Goal: Task Accomplishment & Management: Manage account settings

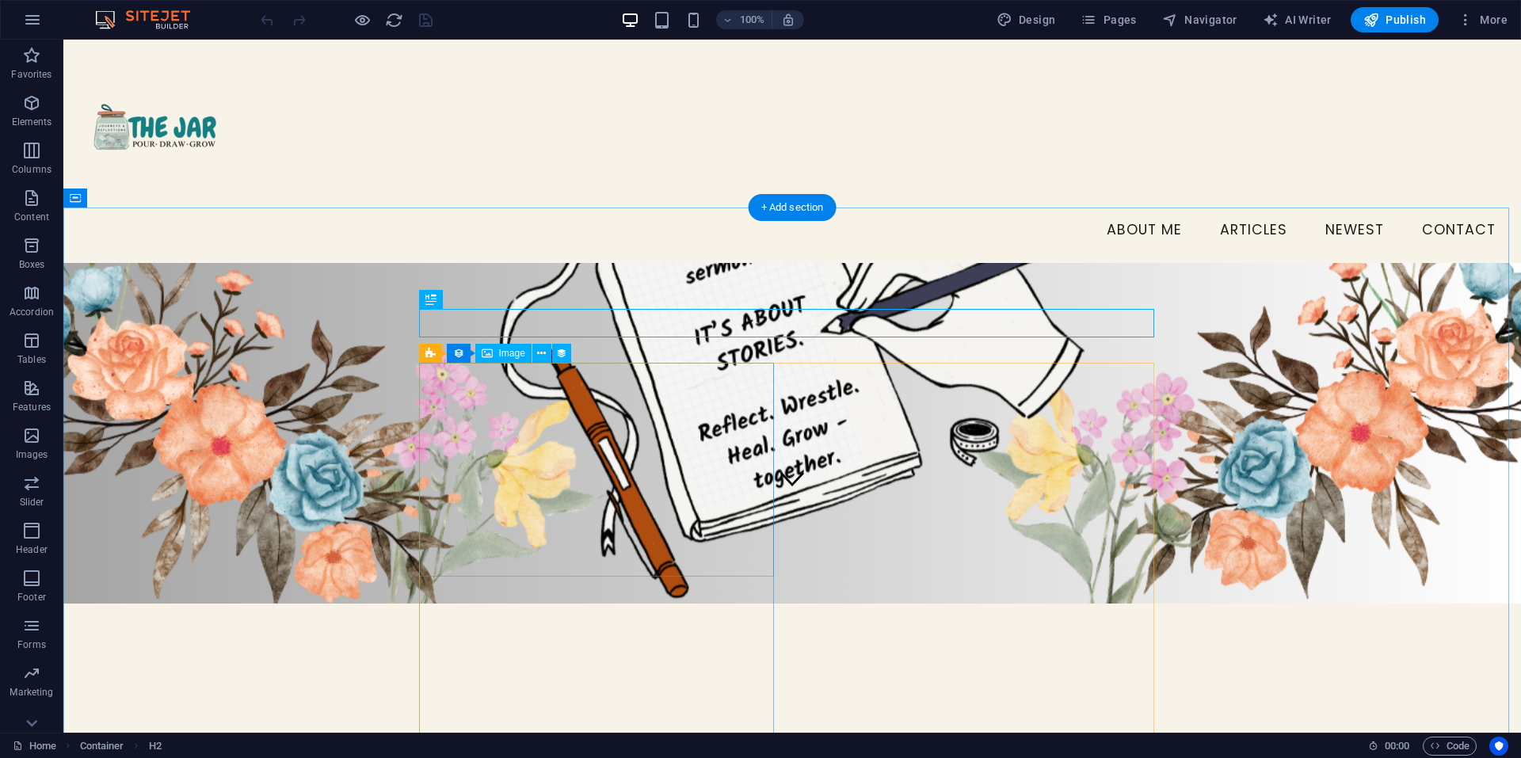
scroll to position [228, 0]
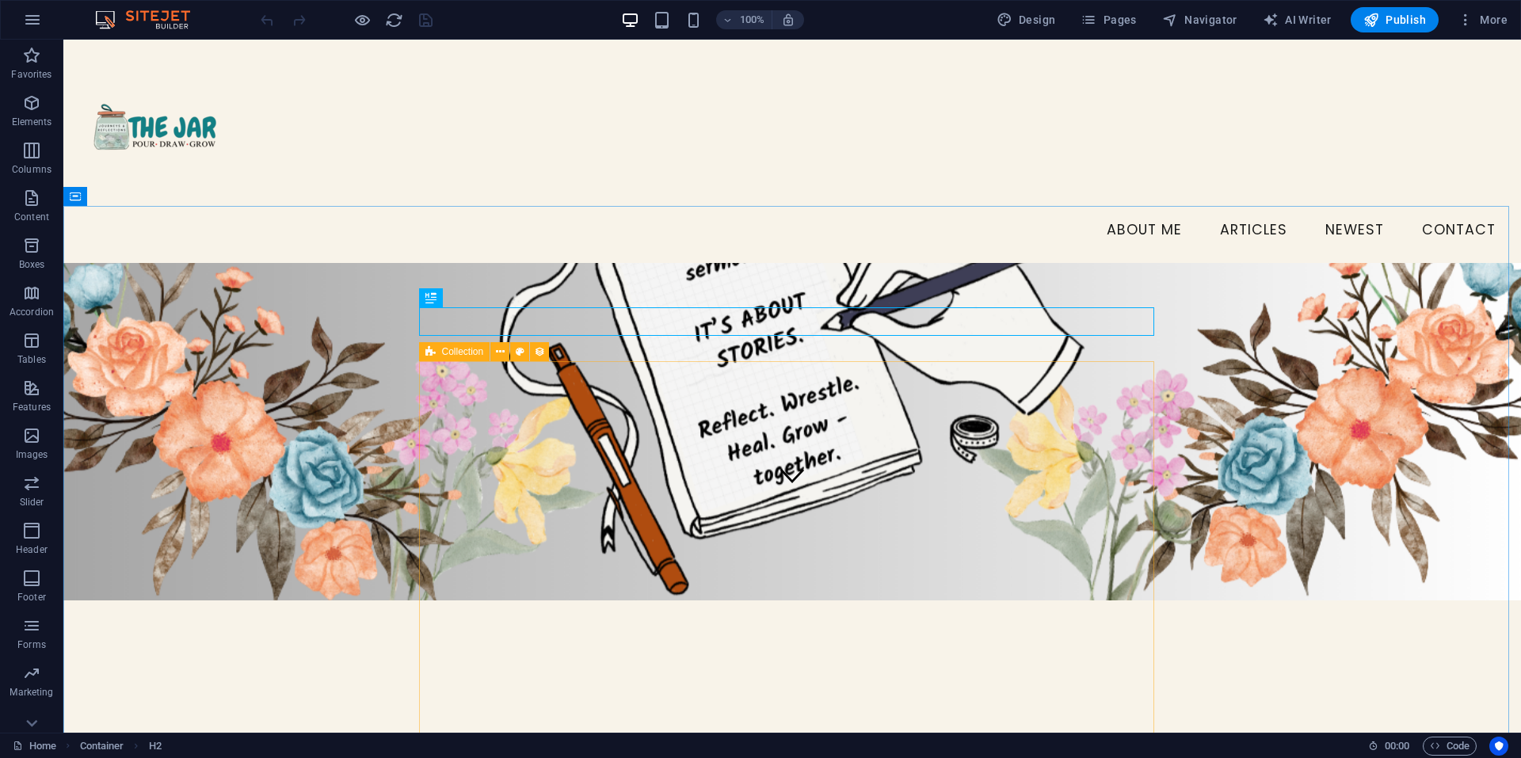
click at [430, 353] on icon at bounding box center [430, 351] width 10 height 19
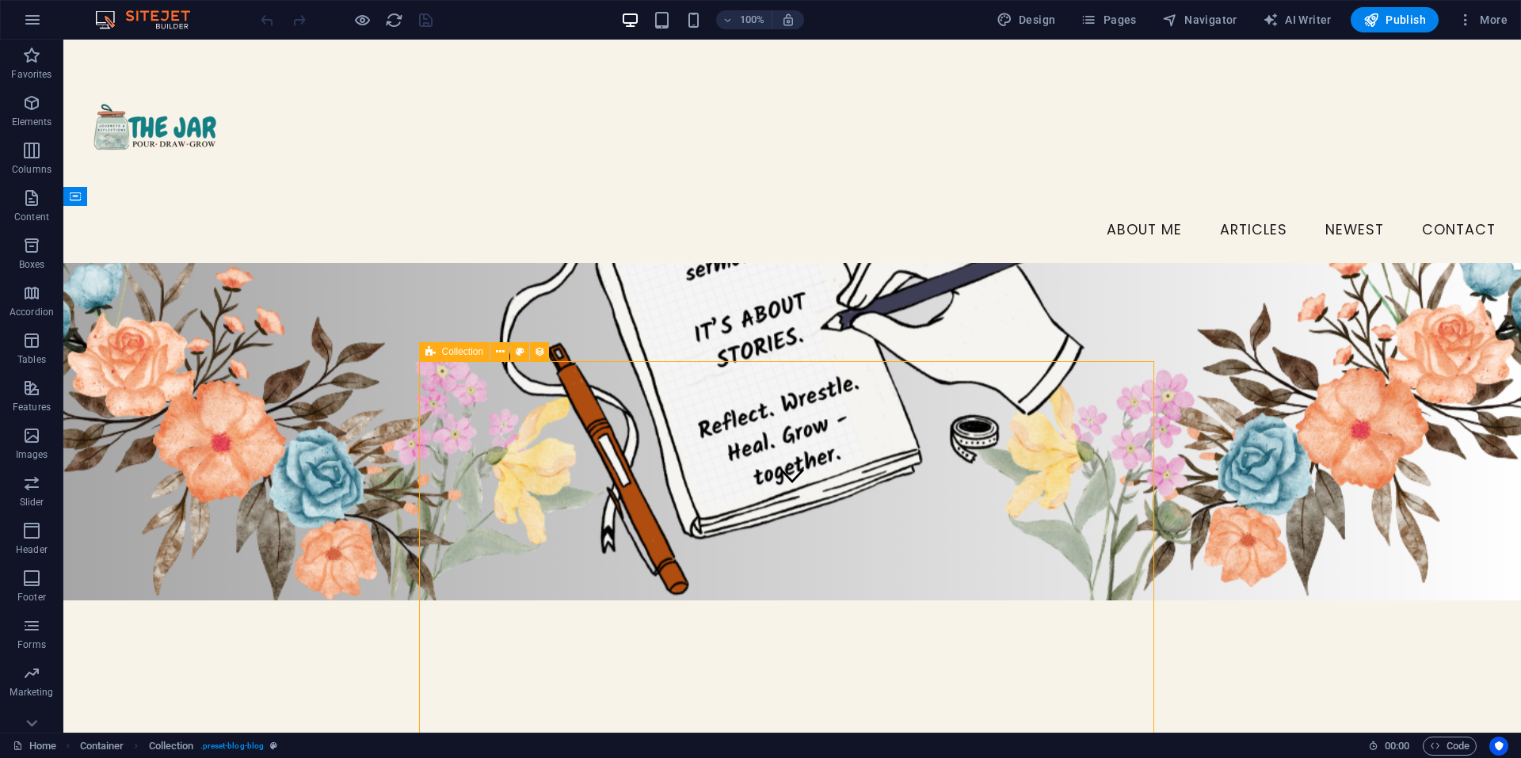
click at [430, 353] on icon at bounding box center [430, 351] width 10 height 19
select select "createdAt_DESC"
select select "columns.status"
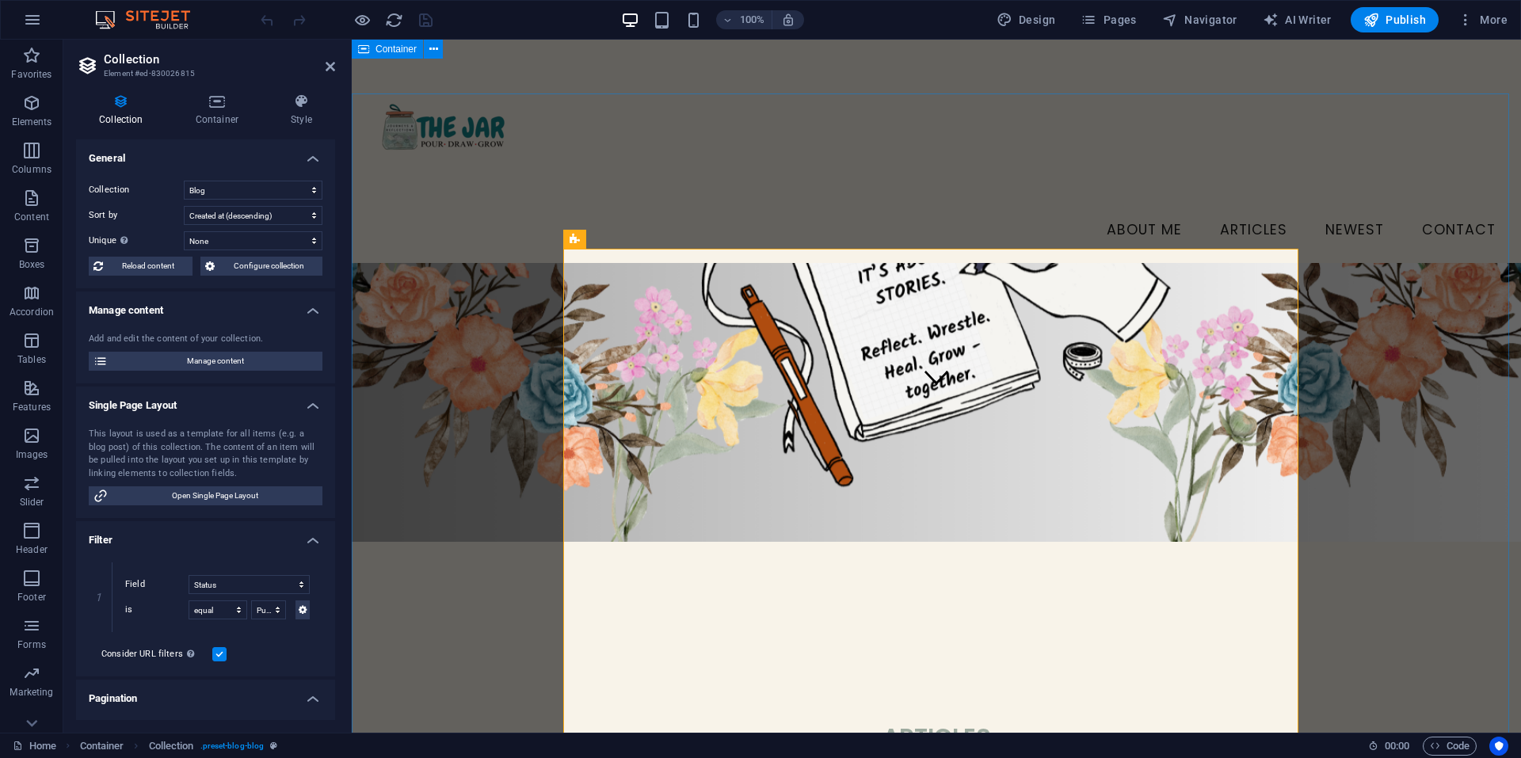
scroll to position [324, 0]
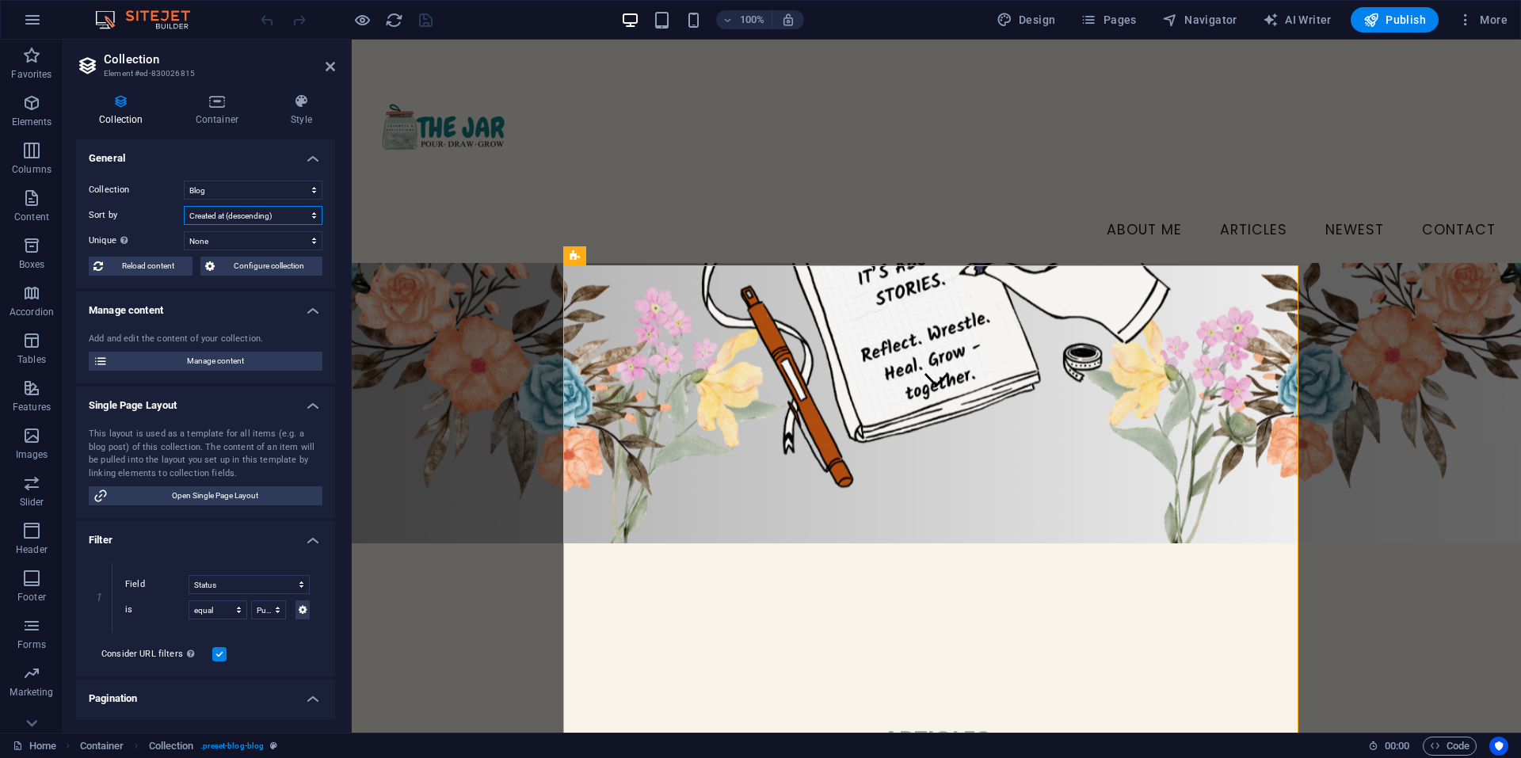
click at [263, 211] on select "Created at (ascending) Created at (descending) Updated at (ascending) Updated a…" at bounding box center [253, 215] width 139 height 19
click at [573, 258] on icon at bounding box center [575, 255] width 10 height 19
click at [646, 261] on icon at bounding box center [644, 256] width 9 height 17
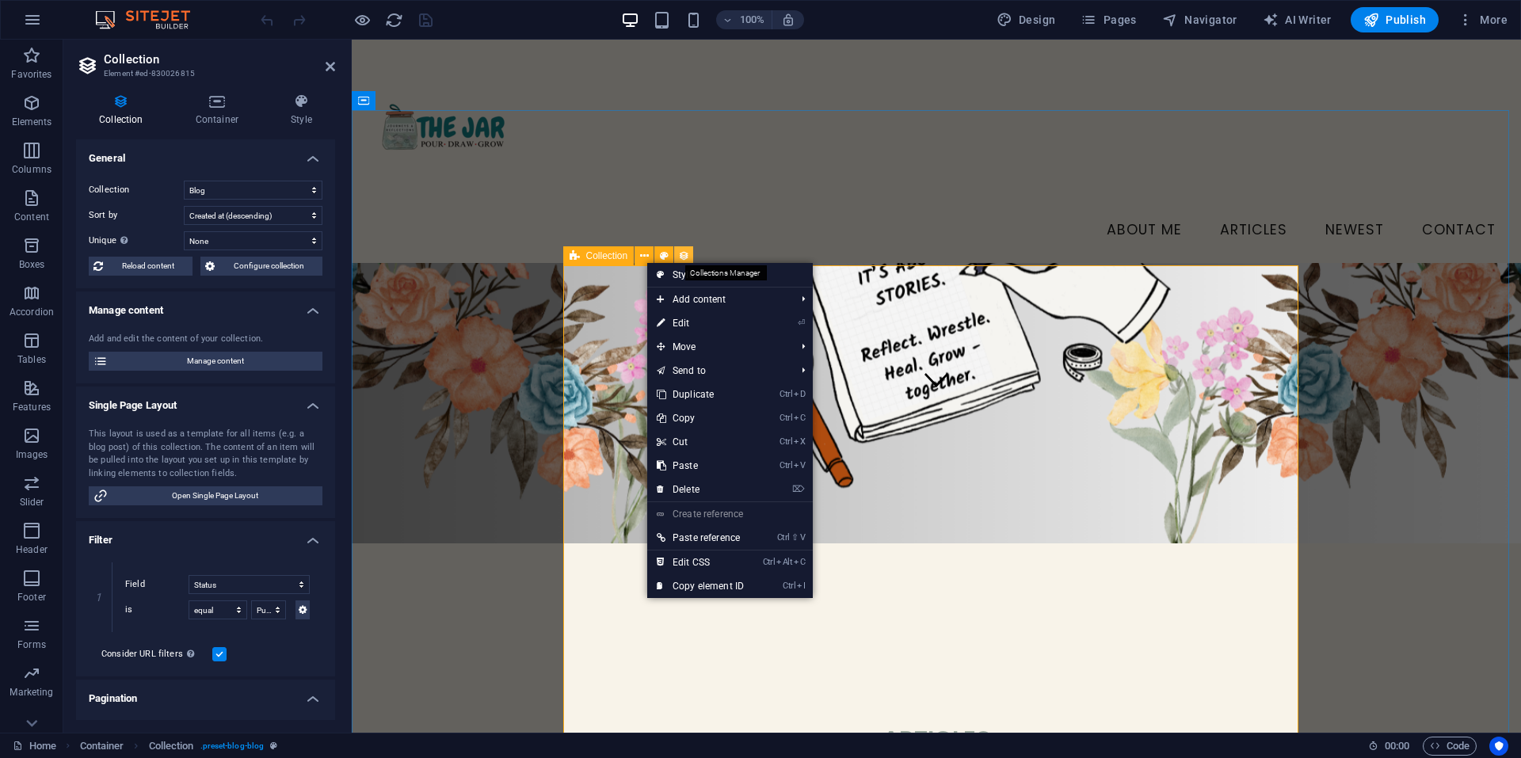
click at [679, 254] on icon at bounding box center [683, 256] width 11 height 17
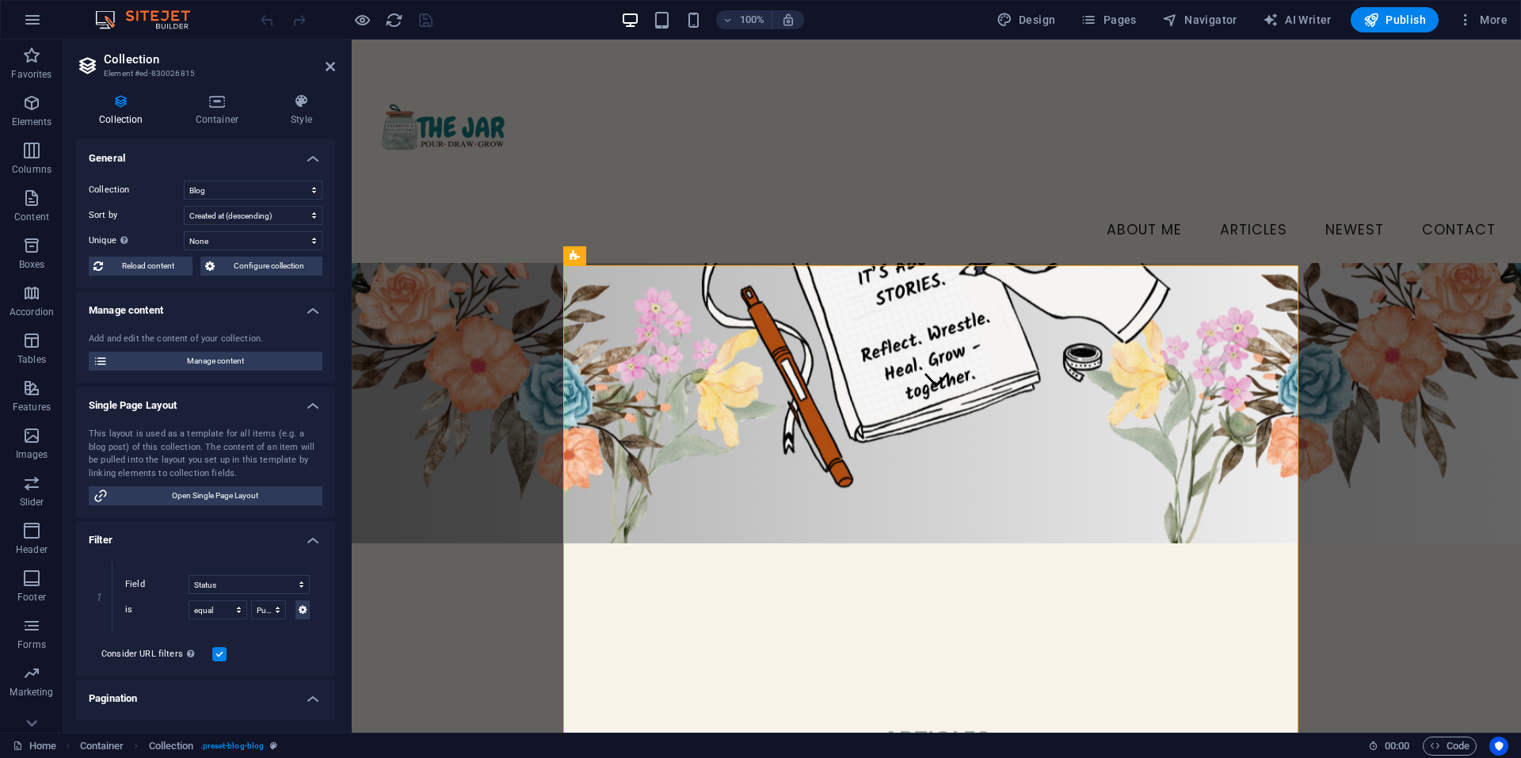
scroll to position [168, 0]
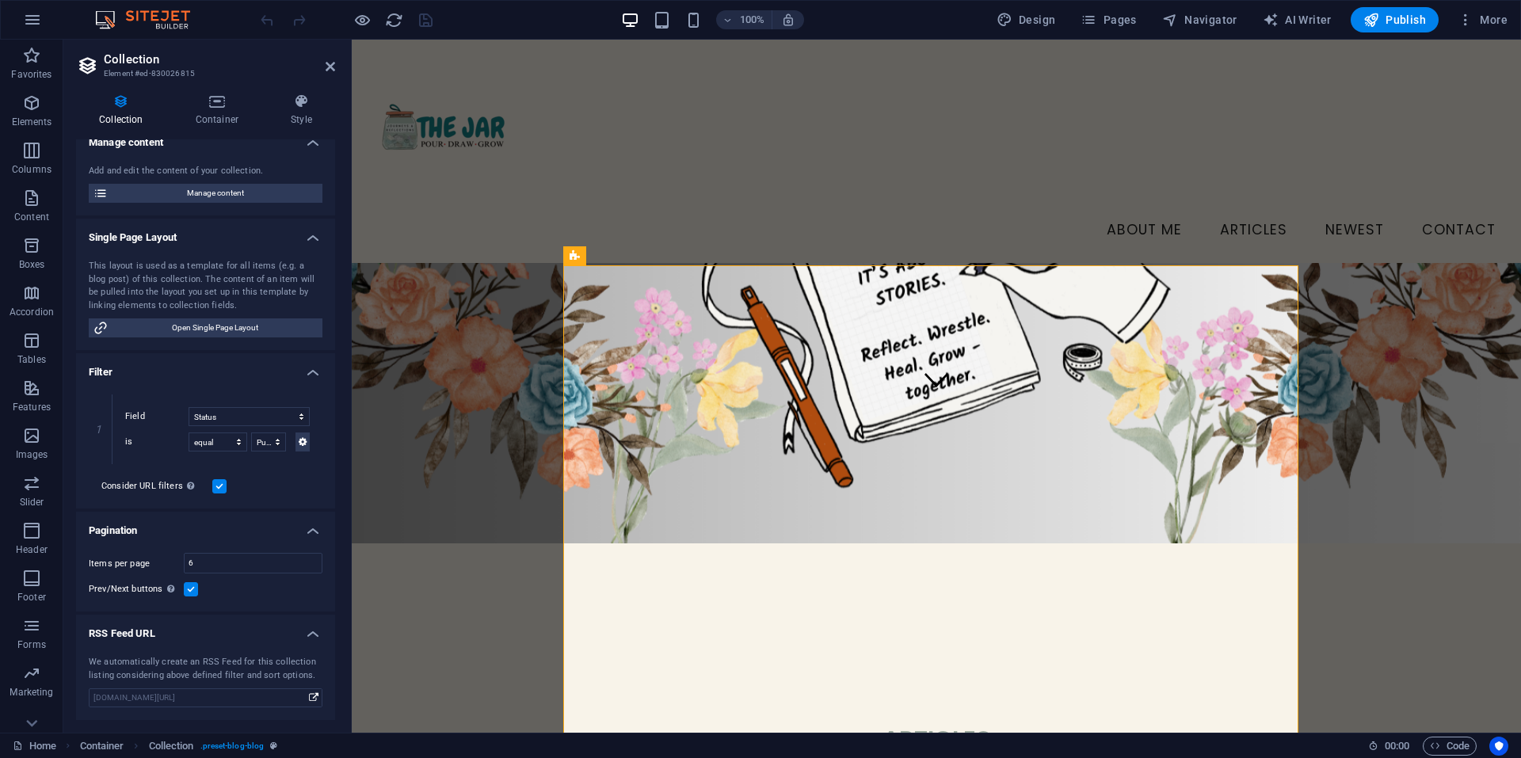
click at [215, 489] on label at bounding box center [219, 486] width 14 height 14
click at [0, 0] on input "Consider URL filters In addition to the filters set above, filters set via the …" at bounding box center [0, 0] width 0 height 0
select select "createdAt_DESC"
select select "columns.status"
click at [421, 20] on icon "save" at bounding box center [426, 20] width 18 height 18
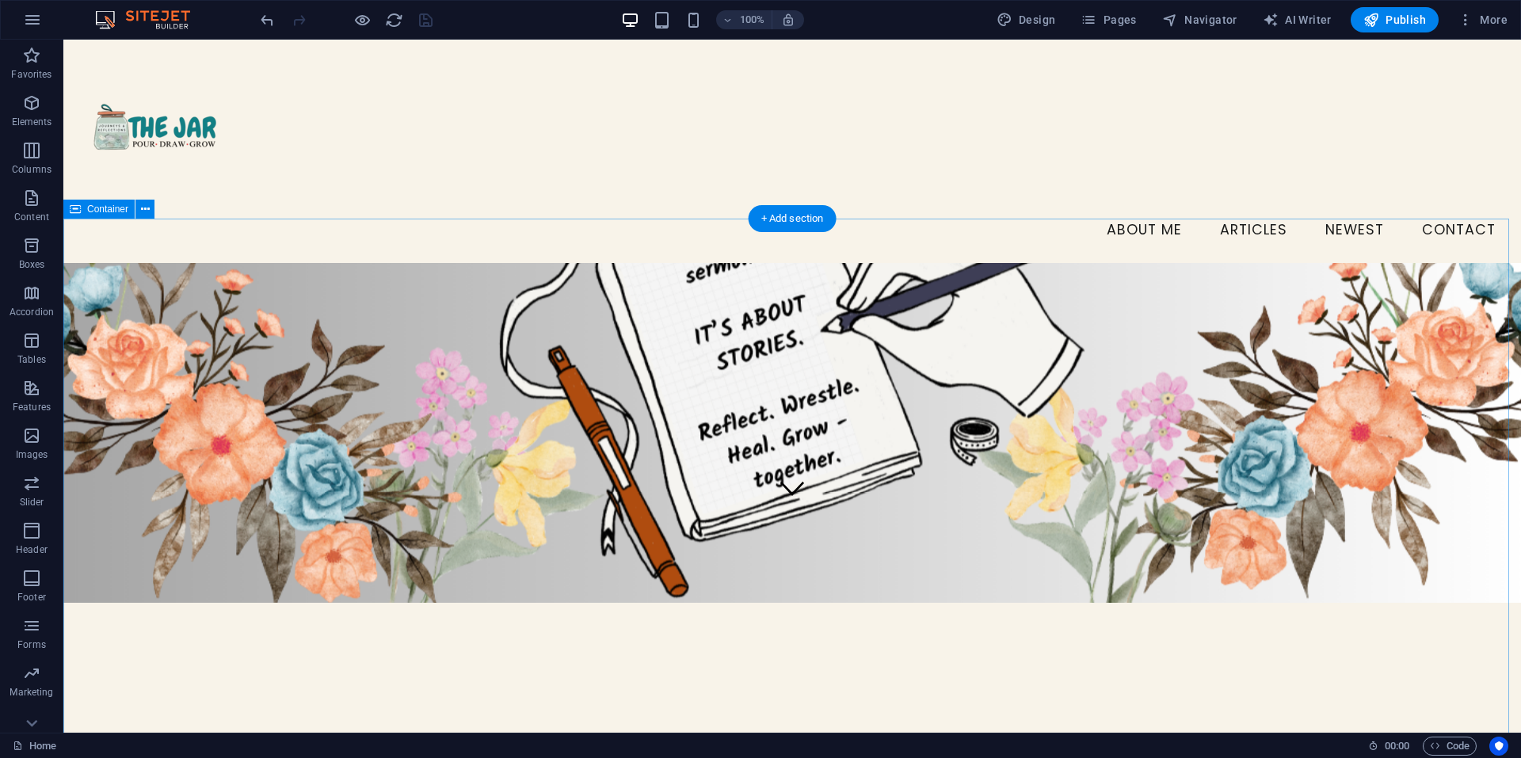
scroll to position [200, 0]
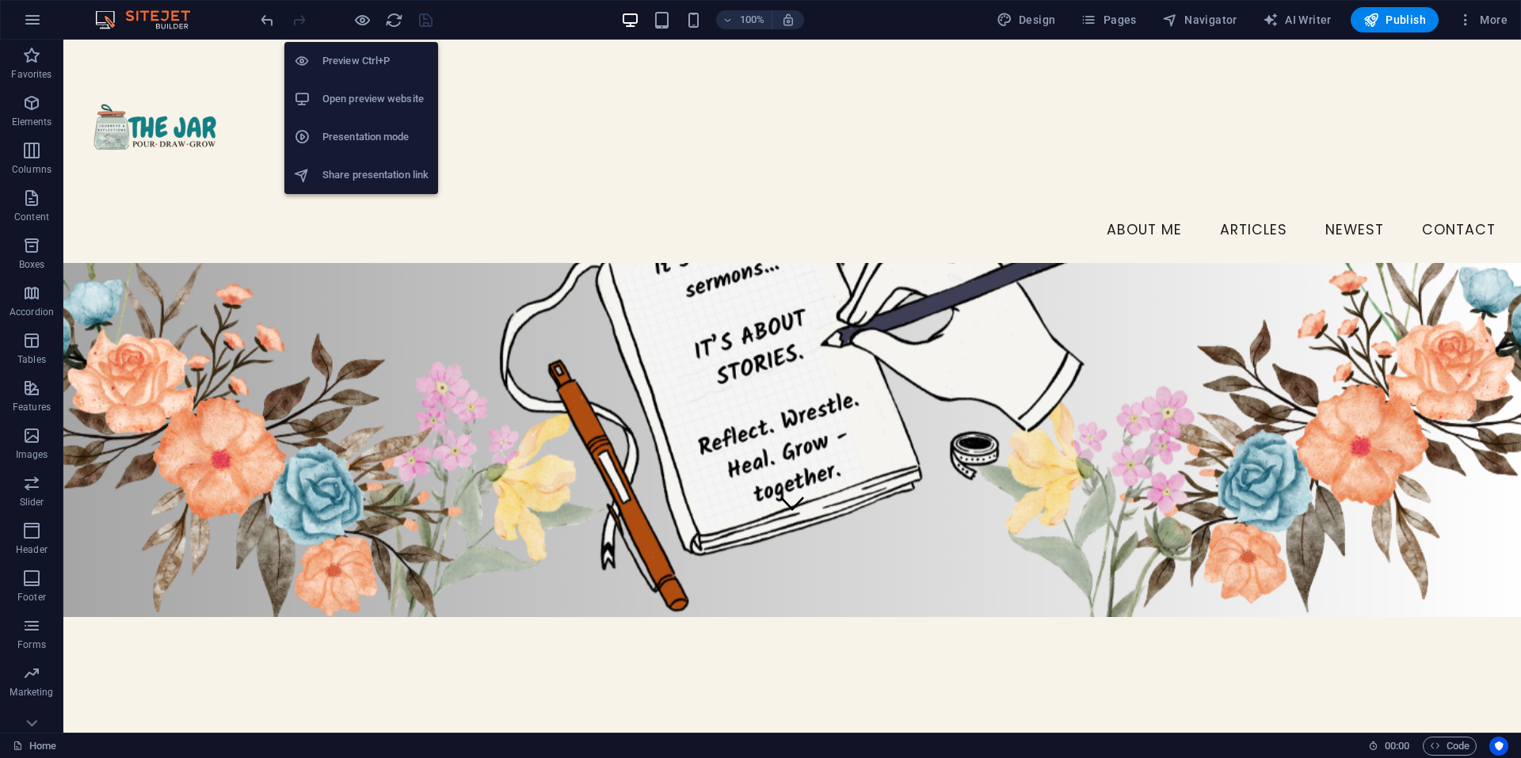
click at [356, 88] on li "Open preview website" at bounding box center [361, 99] width 154 height 38
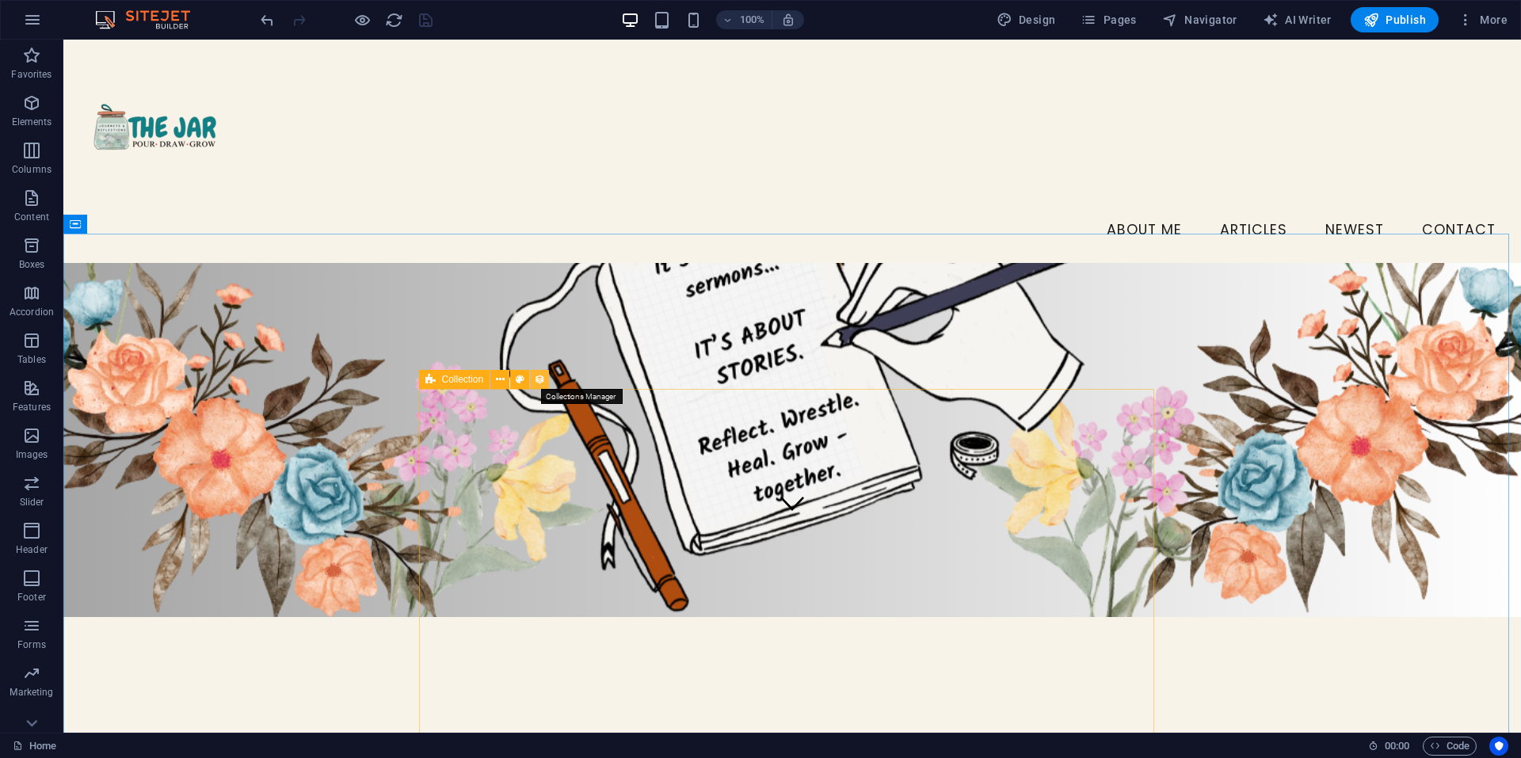
click at [542, 383] on icon at bounding box center [539, 380] width 11 height 17
select select "createdAt_DESC"
select select "columns.status"
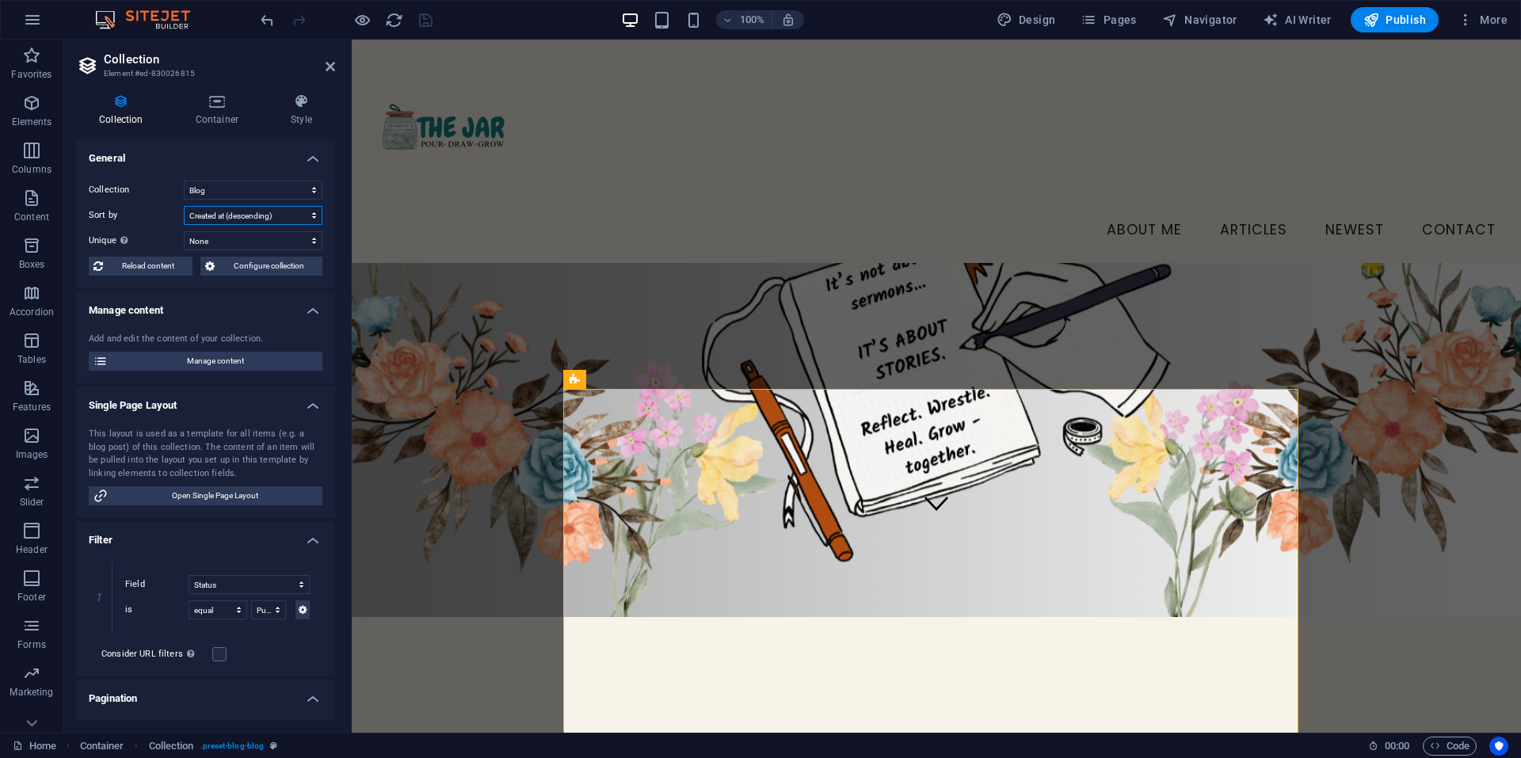
click at [231, 211] on select "Created at (ascending) Created at (descending) Updated at (ascending) Updated a…" at bounding box center [253, 215] width 139 height 19
click at [261, 162] on h4 "General" at bounding box center [205, 153] width 259 height 29
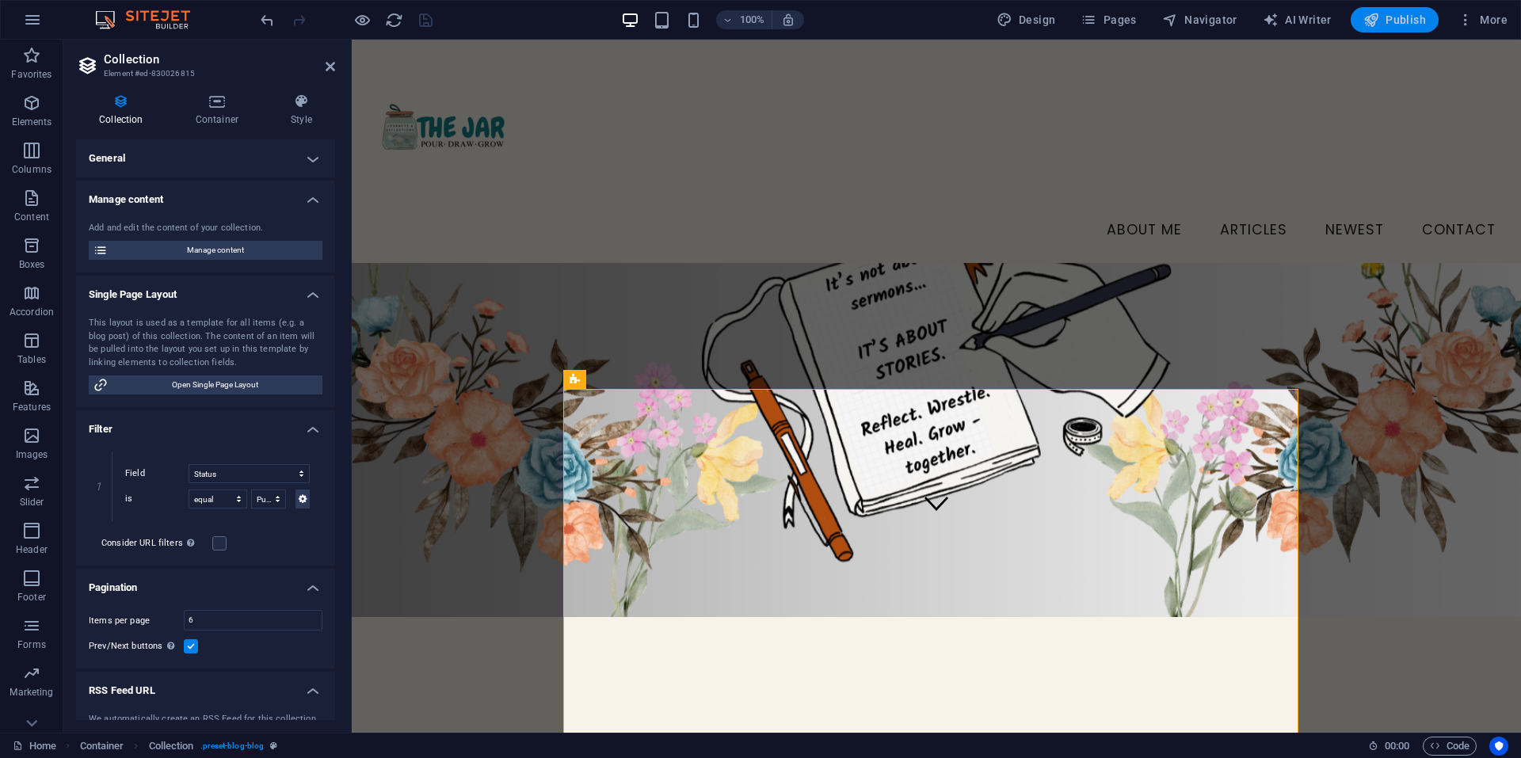
click at [1389, 10] on button "Publish" at bounding box center [1395, 19] width 88 height 25
